Goal: Task Accomplishment & Management: Use online tool/utility

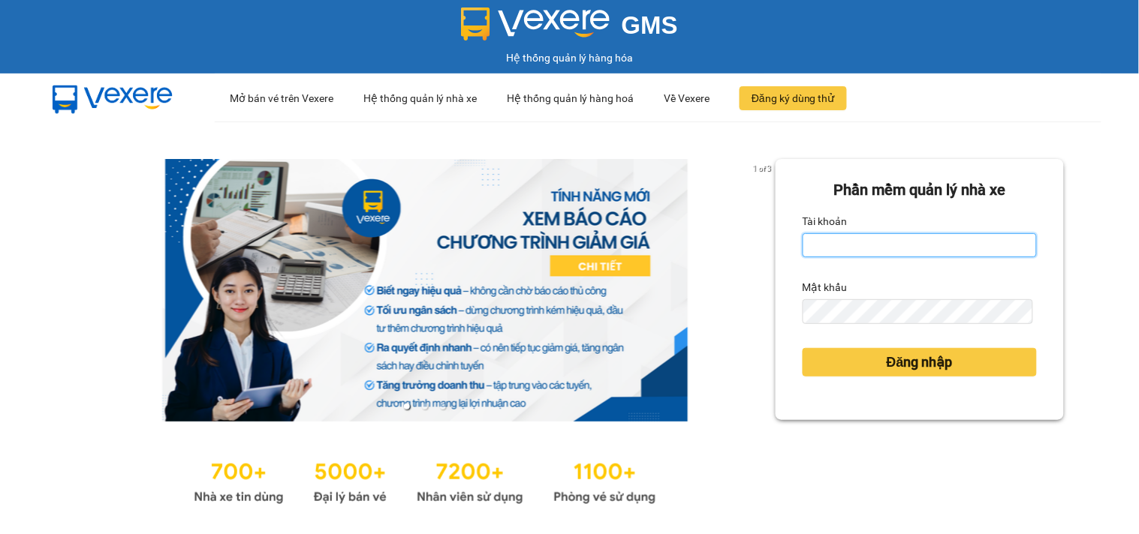
click at [909, 243] on input "Tài khoản" at bounding box center [919, 245] width 234 height 24
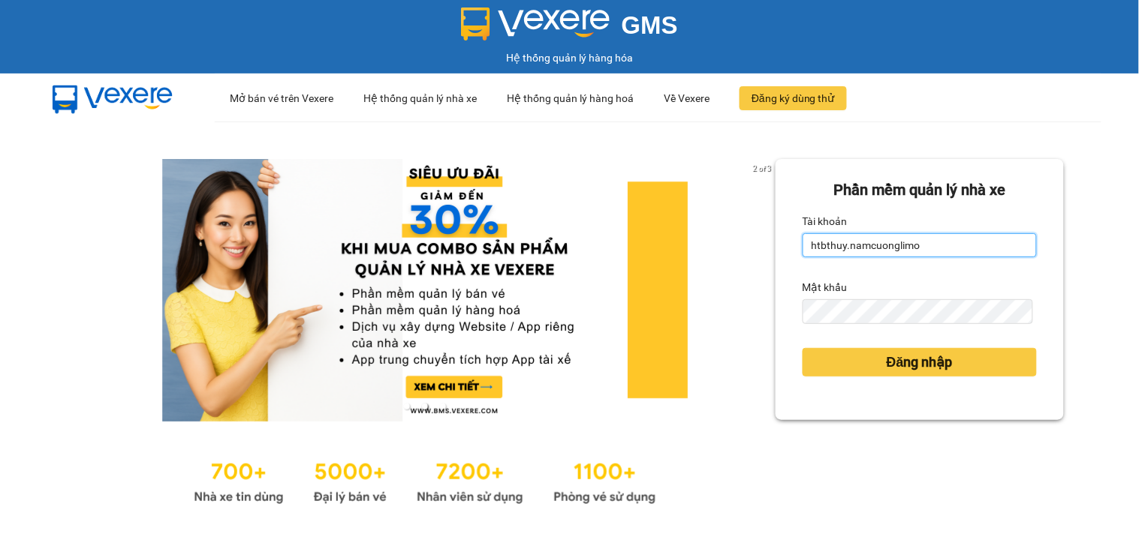
click at [943, 242] on input "htbthuy.namcuonglimo" at bounding box center [919, 245] width 234 height 24
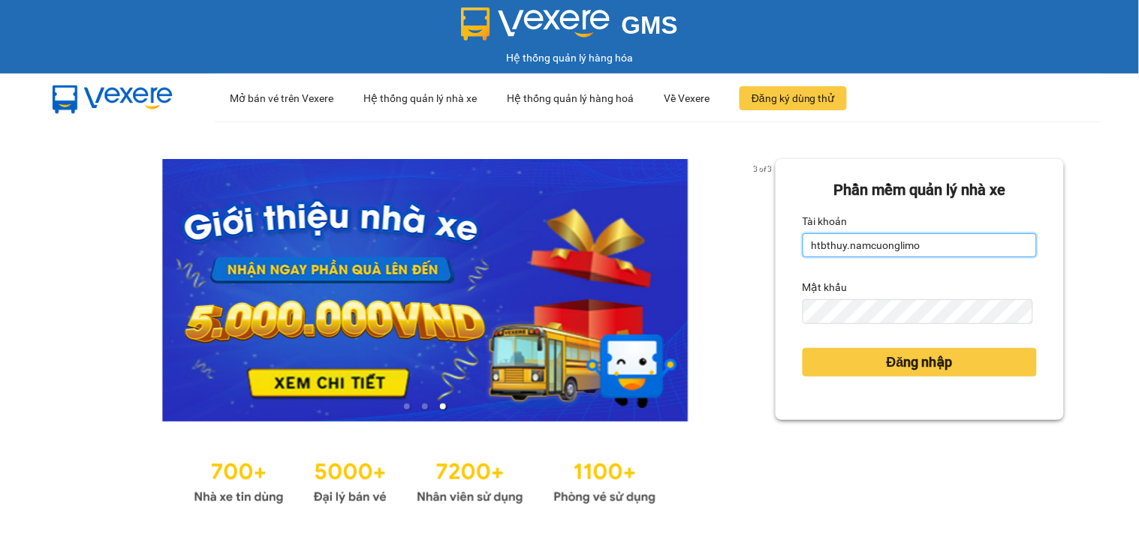
type input "htbthuy.namcuonglimo"
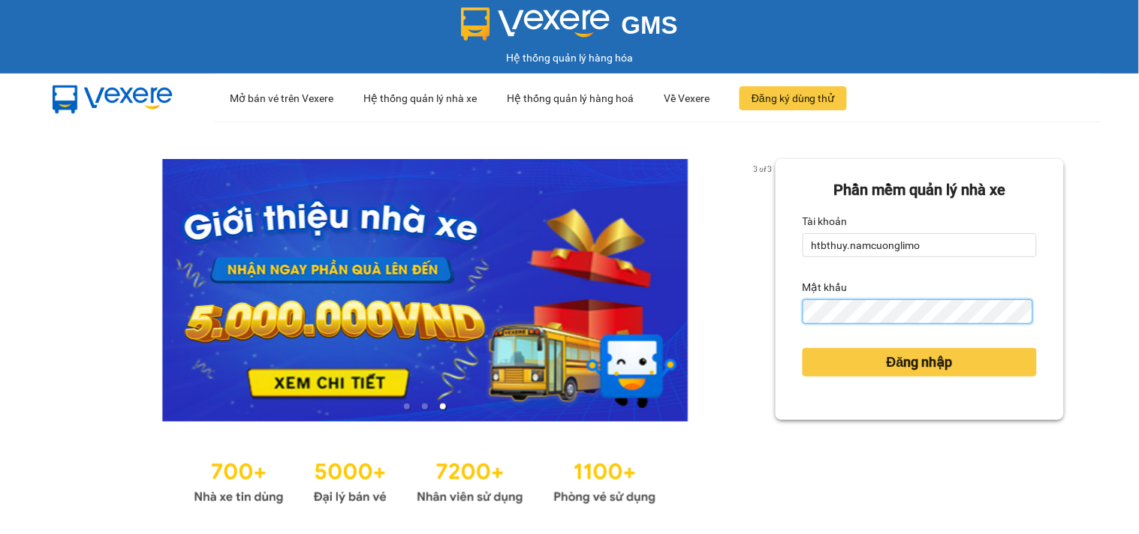
click at [802, 348] on button "Đăng nhập" at bounding box center [919, 362] width 234 height 29
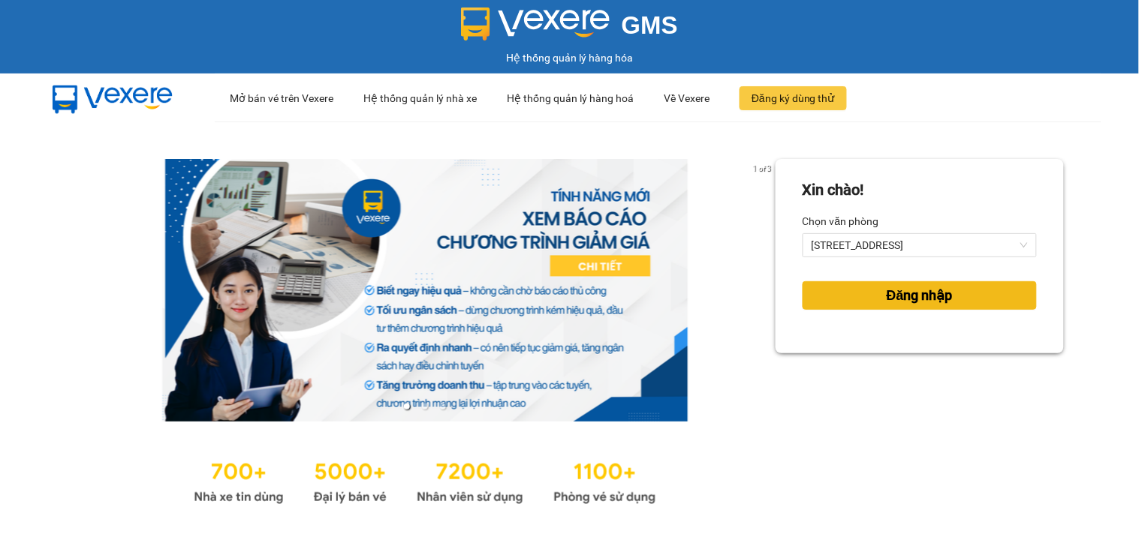
click at [895, 299] on span "Đăng nhập" at bounding box center [919, 295] width 66 height 21
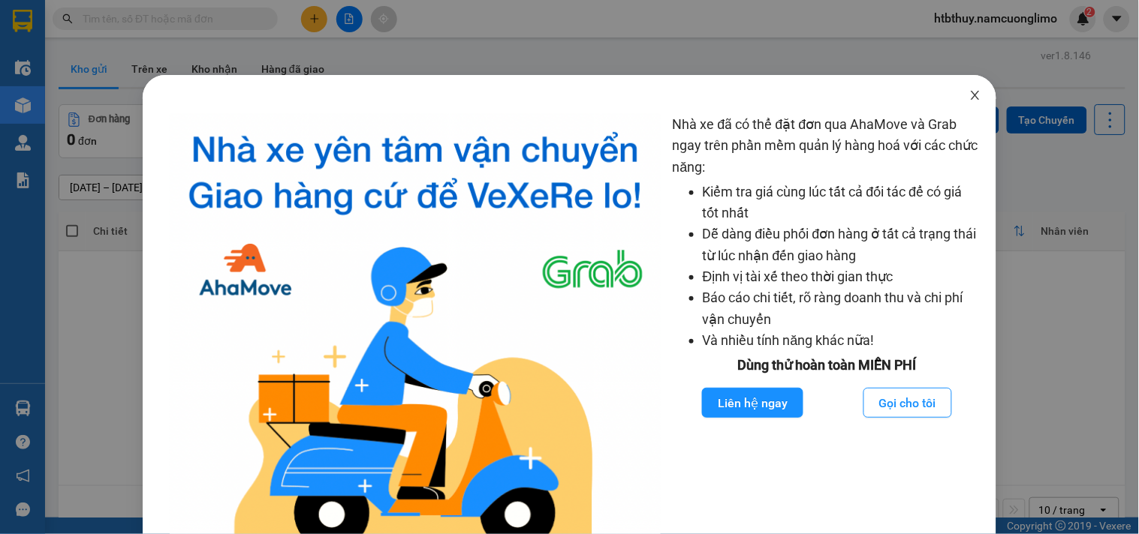
click at [969, 94] on icon "close" at bounding box center [975, 95] width 12 height 12
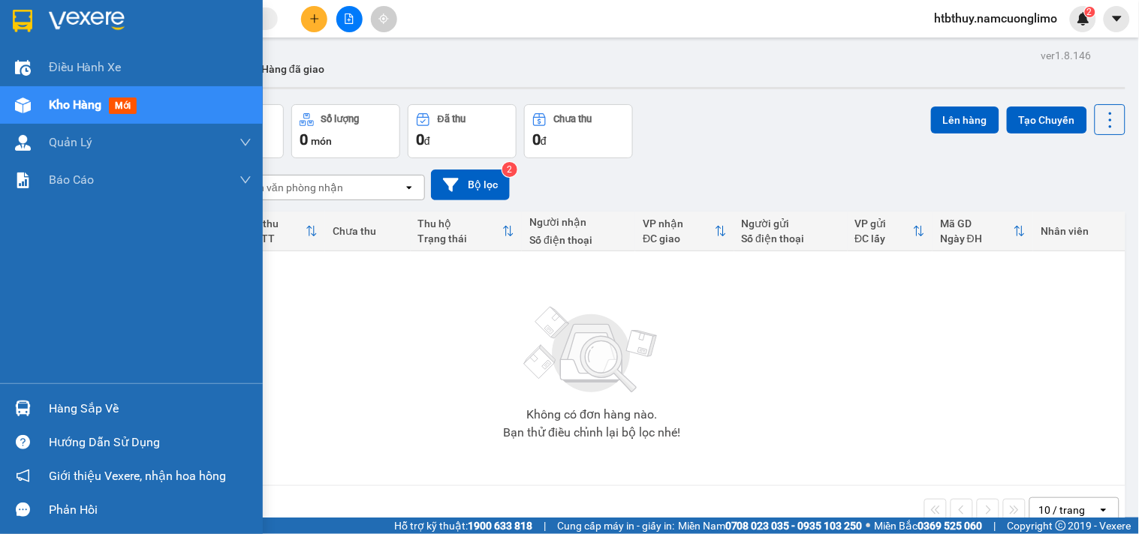
click at [31, 406] on div at bounding box center [23, 409] width 26 height 26
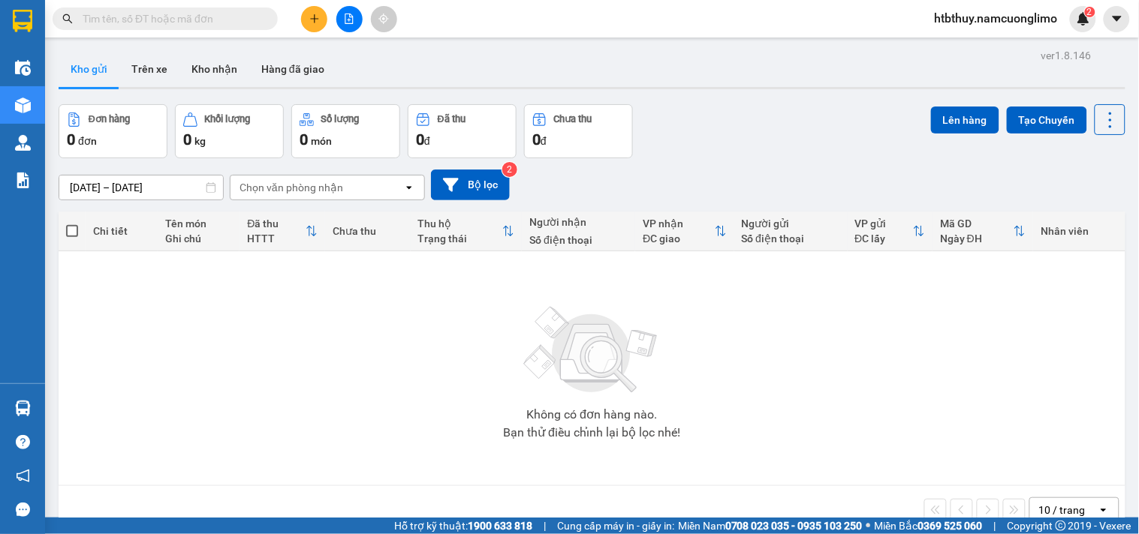
click at [833, 358] on section "Kết quả tìm kiếm ( 0 ) Bộ lọc No Data htbthuy.namcuonglimo 2 Điều hành xe Kho h…" at bounding box center [569, 267] width 1139 height 534
